Goal: Find specific fact: Find specific fact

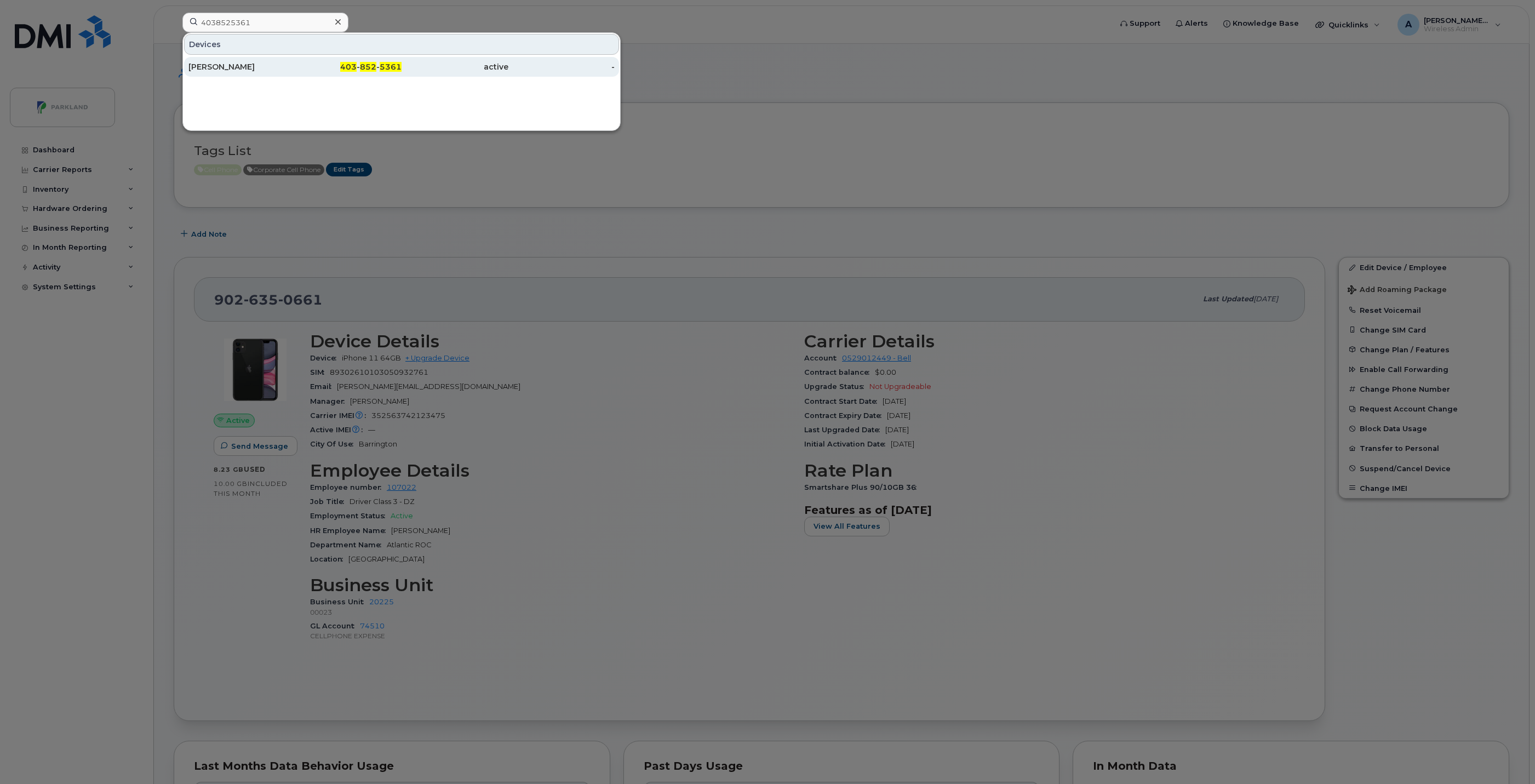
type input "4038525361"
click at [315, 66] on div "403 - 852 - 5361" at bounding box center [348, 67] width 107 height 11
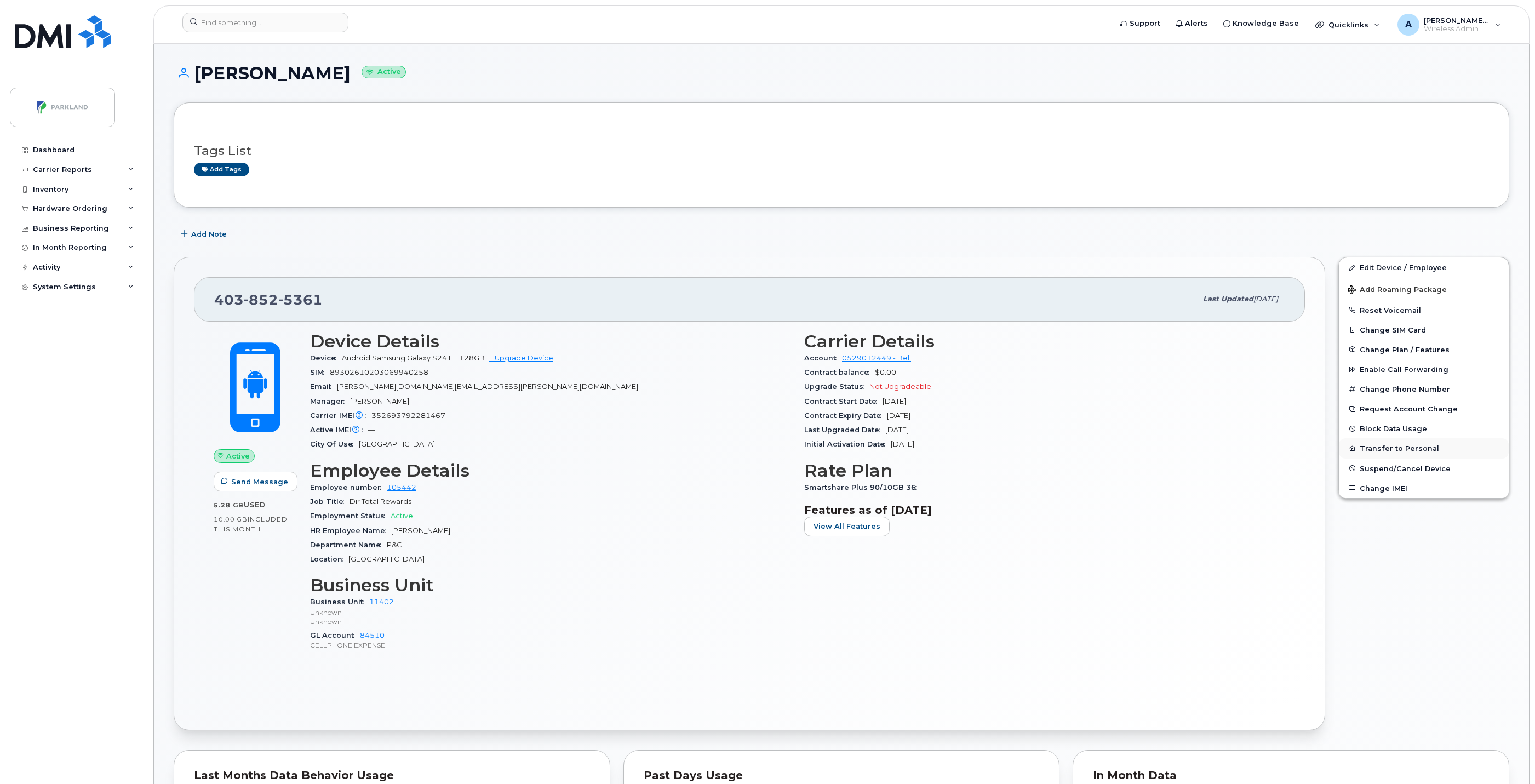
click at [1384, 451] on button "Transfer to Personal" at bounding box center [1424, 448] width 170 height 20
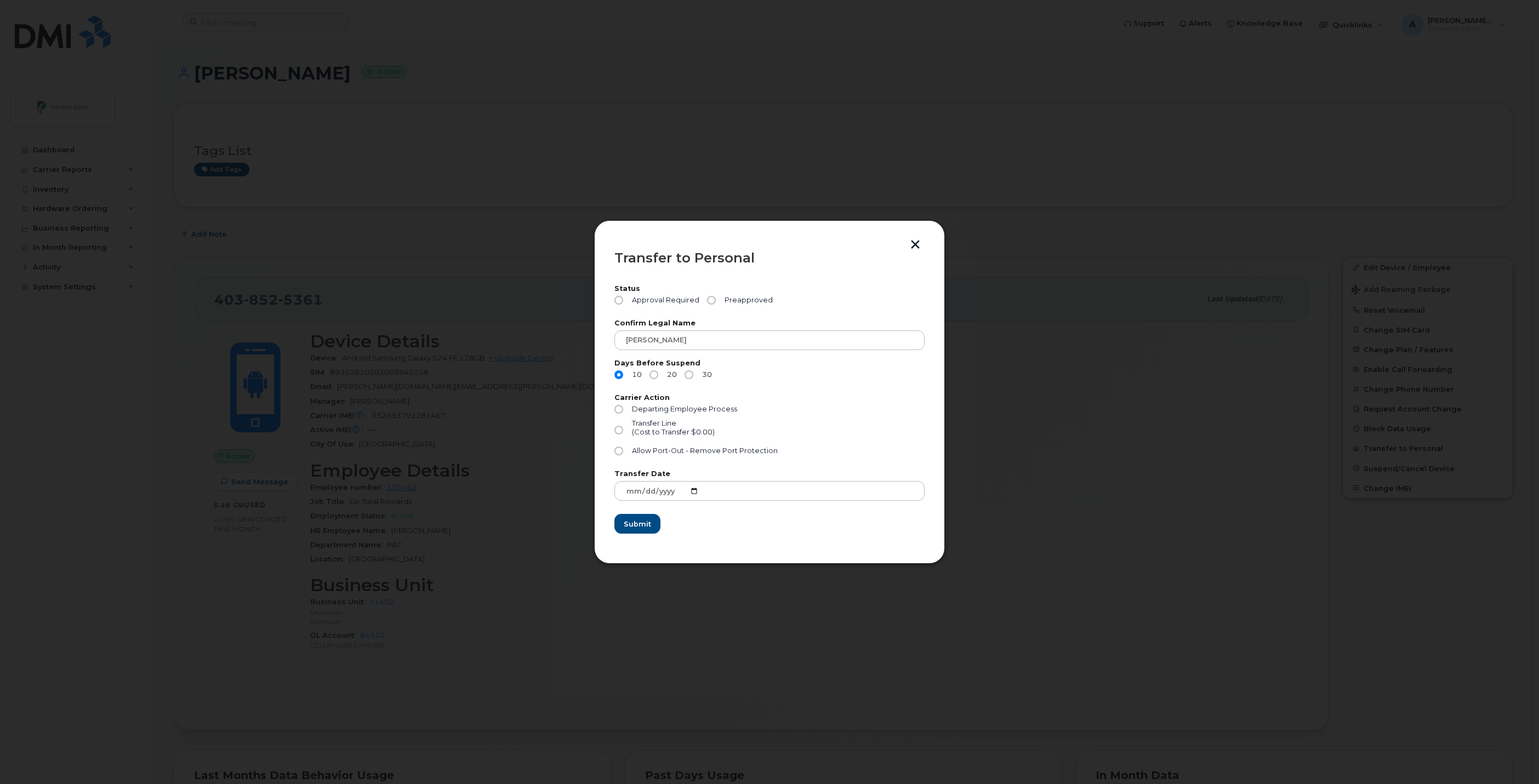
click at [914, 244] on button "button" at bounding box center [915, 245] width 17 height 11
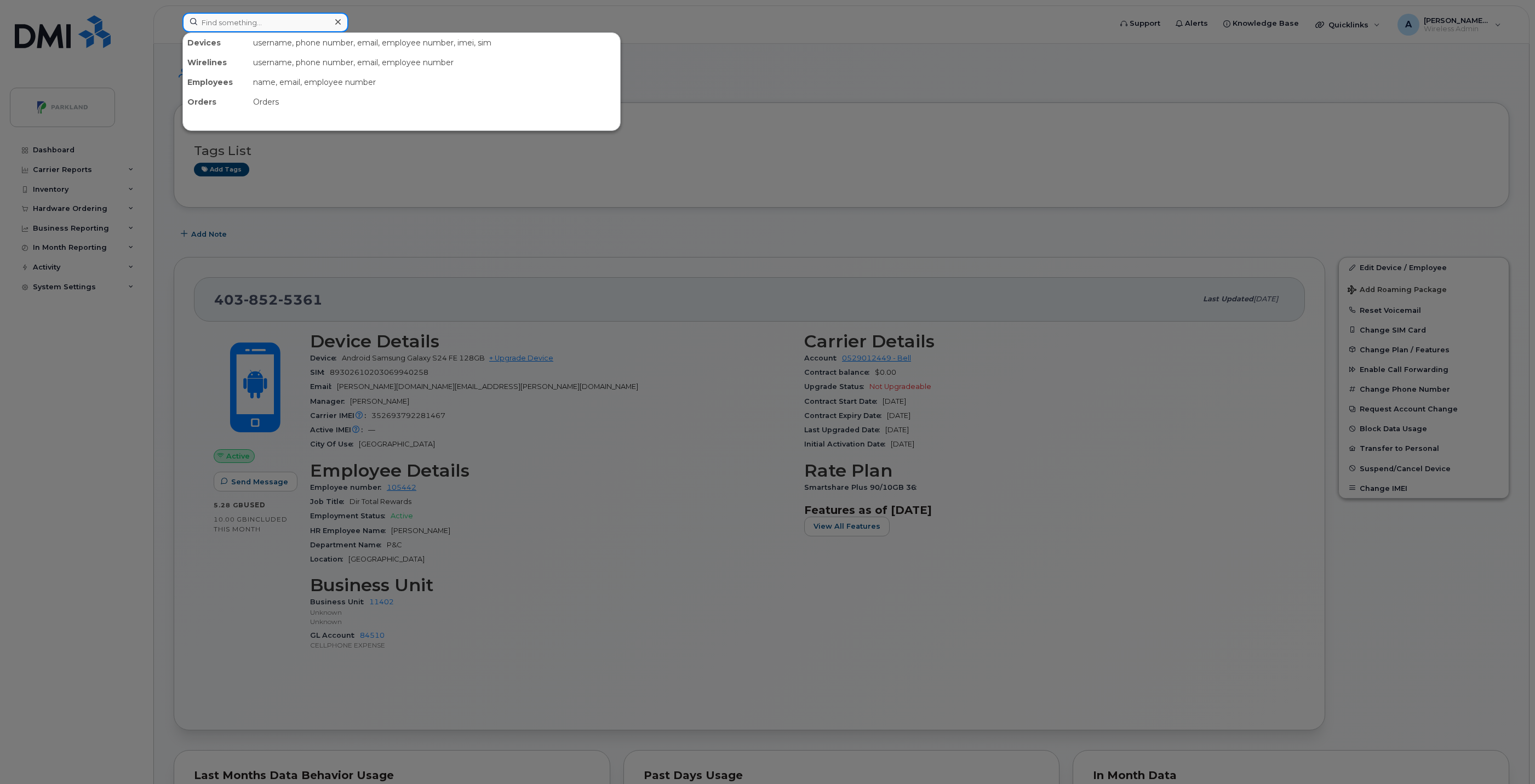
click at [326, 20] on input at bounding box center [265, 22] width 166 height 20
paste input "[PERSON_NAME]"
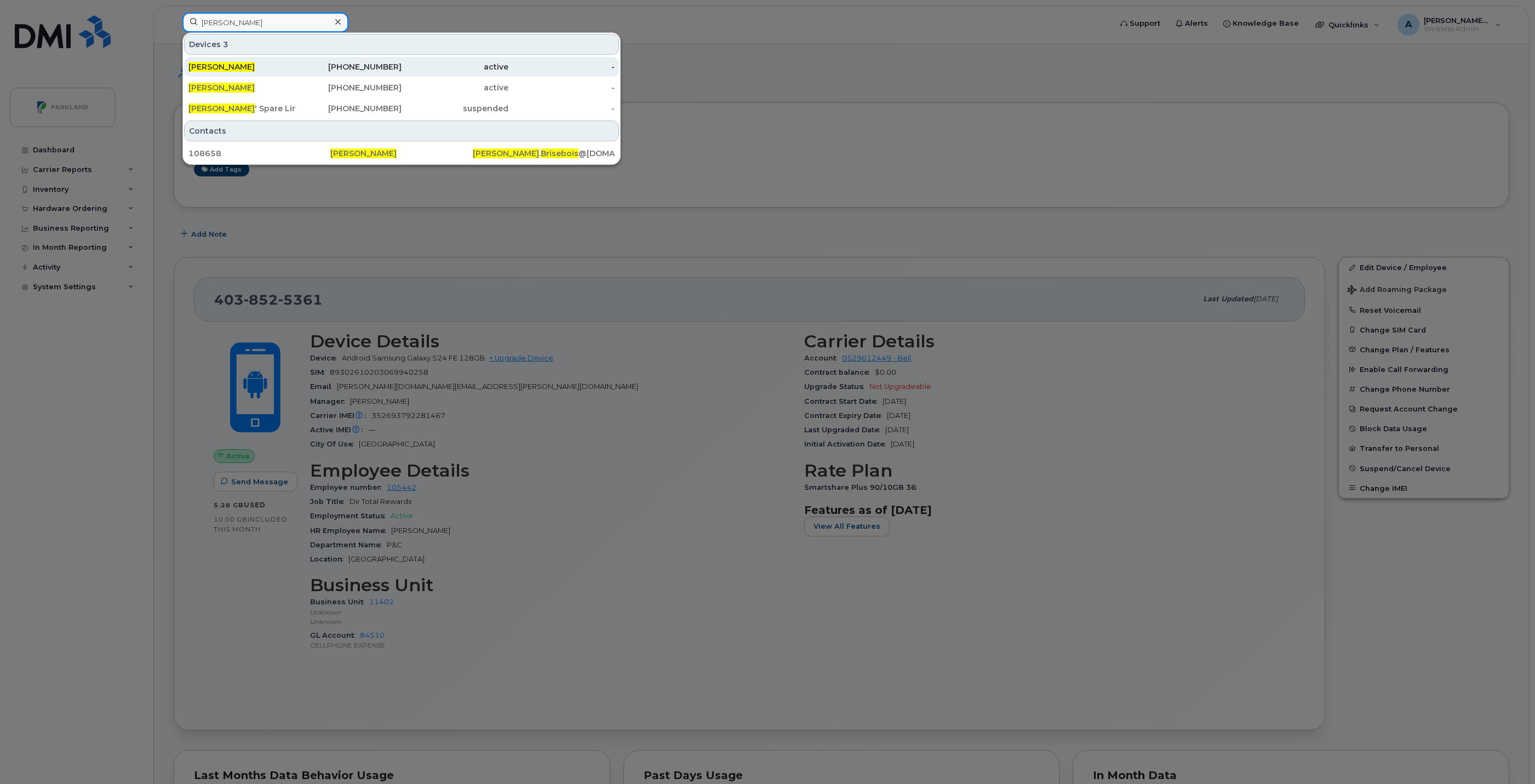
type input "[PERSON_NAME]"
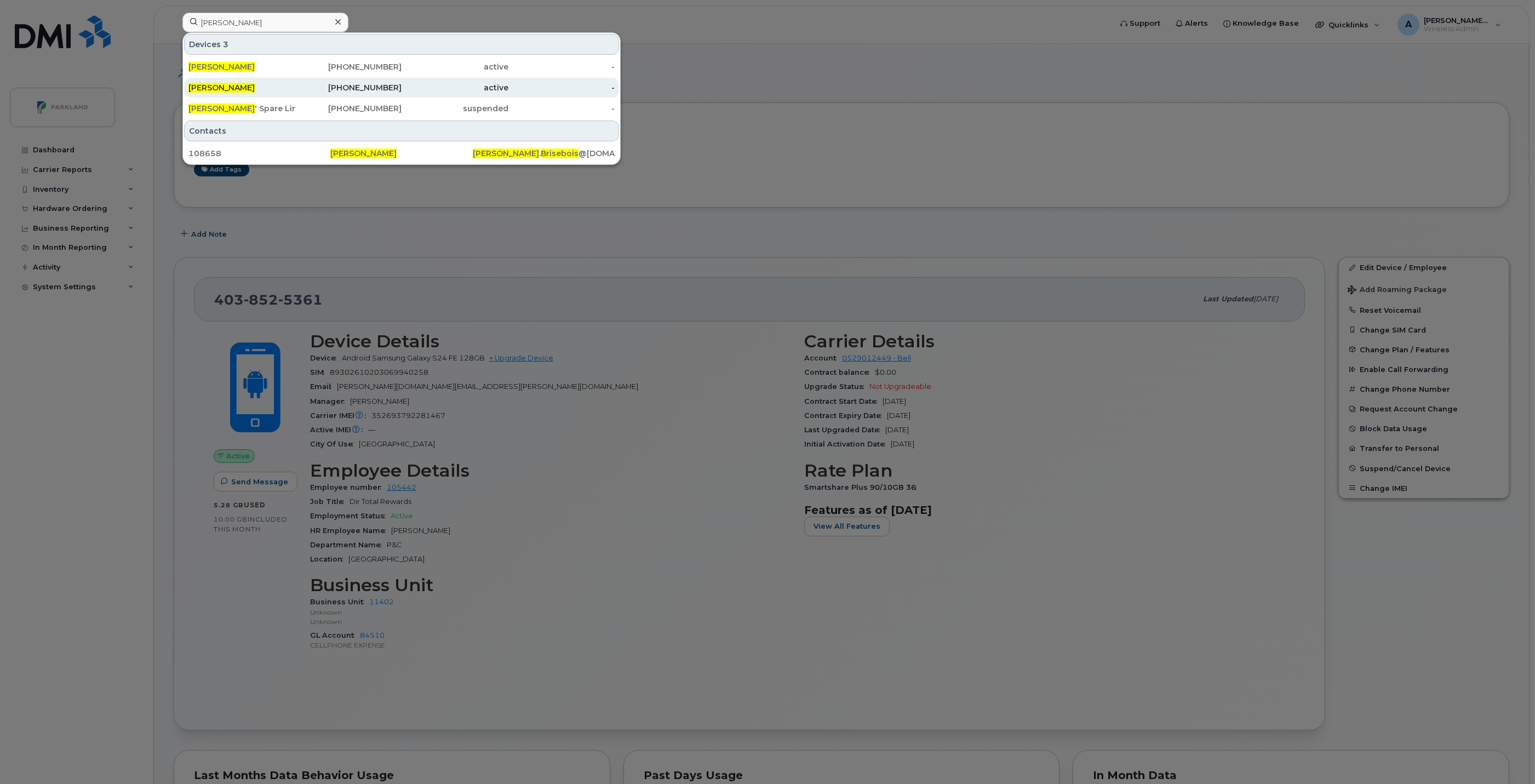
click at [406, 88] on div "active" at bounding box center [455, 88] width 107 height 11
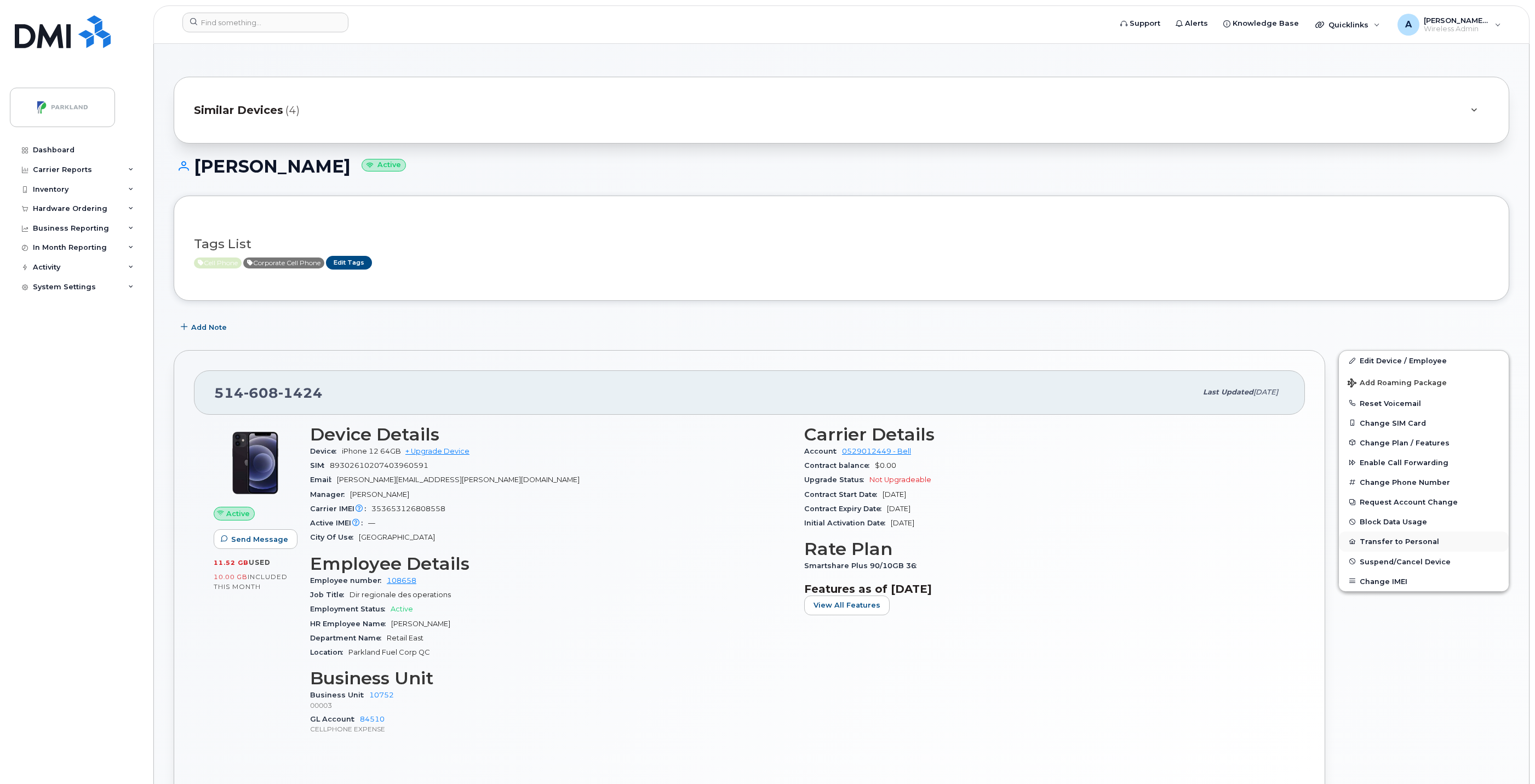
click at [1397, 543] on button "Transfer to Personal" at bounding box center [1424, 541] width 170 height 20
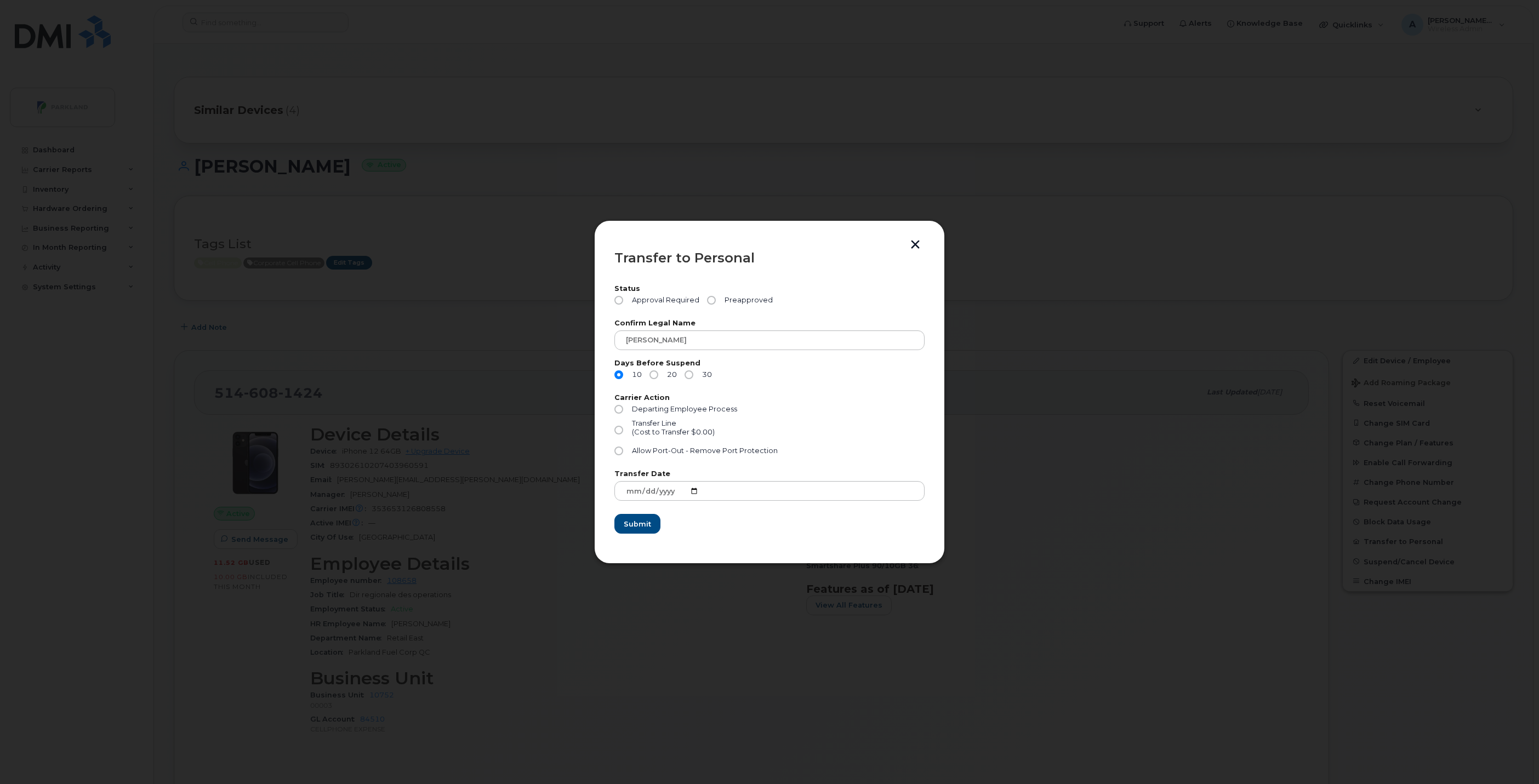
click at [916, 242] on button "button" at bounding box center [915, 245] width 17 height 11
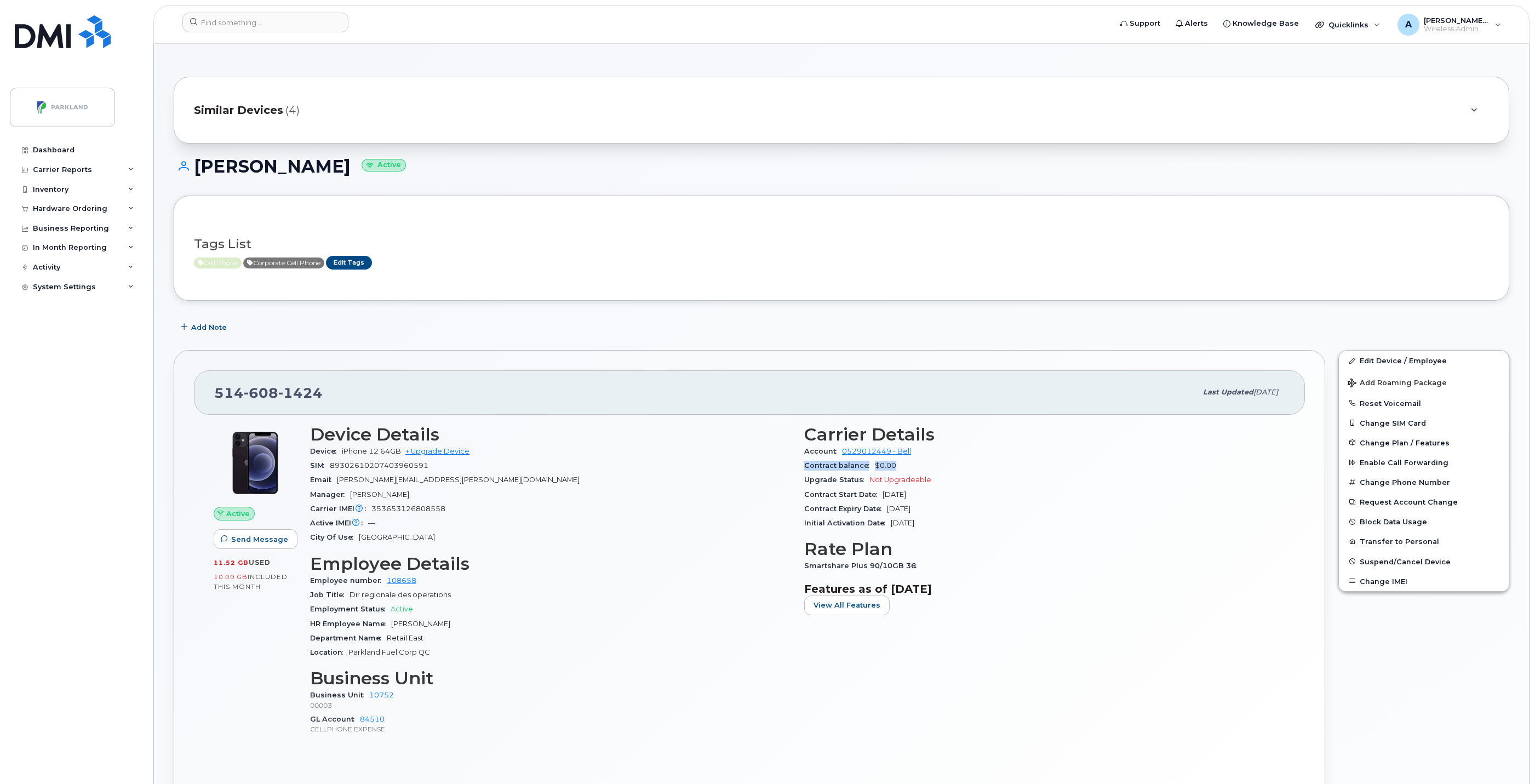
drag, startPoint x: 802, startPoint y: 468, endPoint x: 905, endPoint y: 471, distance: 103.0
click at [905, 471] on div "Carrier Details Account 0529012449 - Bell Contract balance $0.00 Upgrade Status…" at bounding box center [1045, 585] width 494 height 334
copy div "Contract balance $0.00"
